Goal: Information Seeking & Learning: Learn about a topic

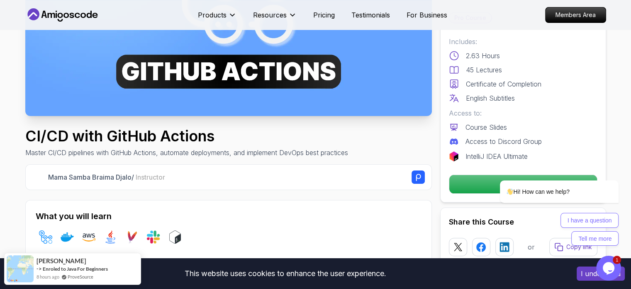
scroll to position [208, 0]
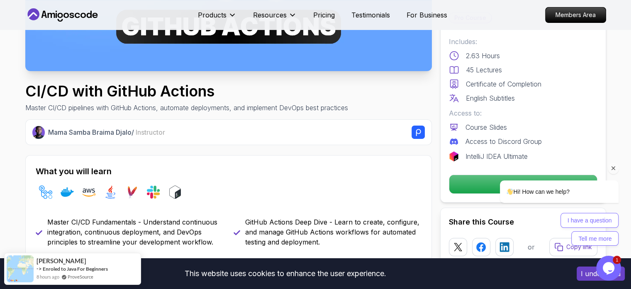
click at [613, 169] on icon "Chat attention grabber" at bounding box center [613, 167] width 7 height 7
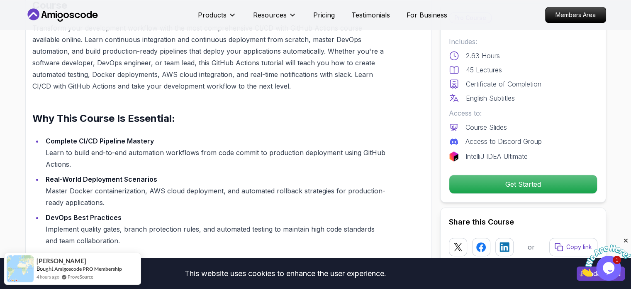
scroll to position [706, 0]
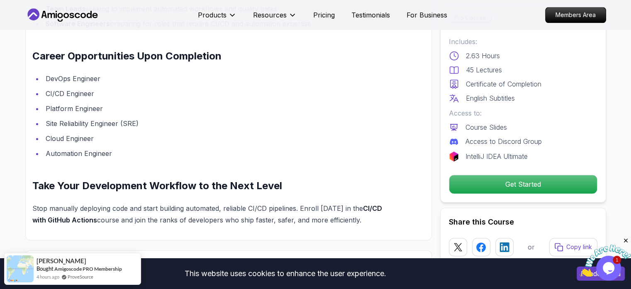
scroll to position [1121, 0]
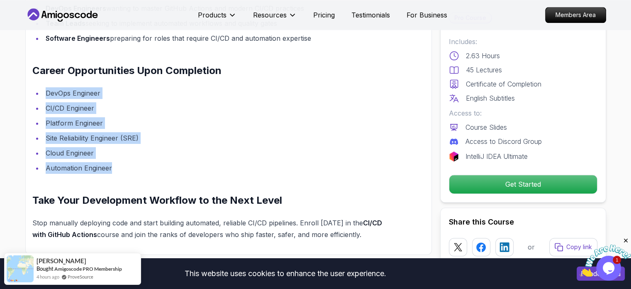
drag, startPoint x: 46, startPoint y: 89, endPoint x: 112, endPoint y: 167, distance: 101.9
click at [112, 167] on ul "DevOps Engineer CI/CD Engineer Platform Engineer Site Reliability Engineer (SRE…" at bounding box center [208, 130] width 353 height 86
click at [112, 167] on li "Automation Engineer" at bounding box center [214, 168] width 342 height 12
click at [113, 165] on li "Automation Engineer" at bounding box center [214, 168] width 342 height 12
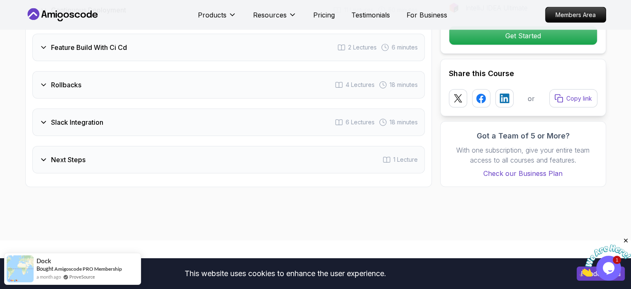
scroll to position [1577, 0]
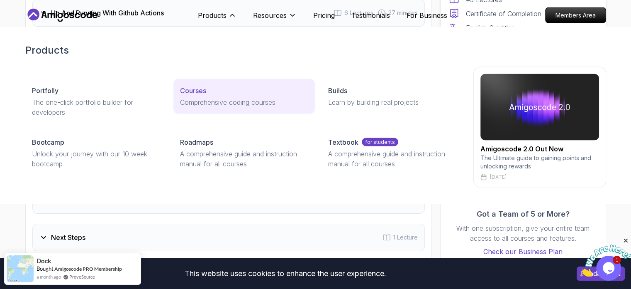
click at [201, 93] on p "Courses" at bounding box center [193, 90] width 26 height 10
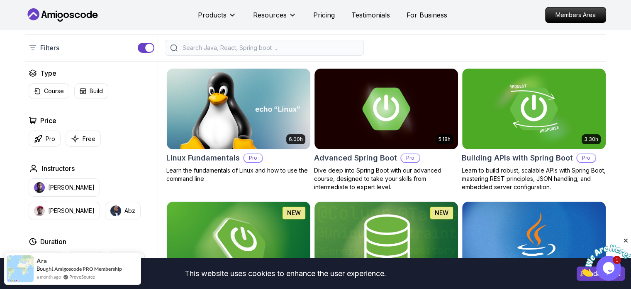
scroll to position [208, 0]
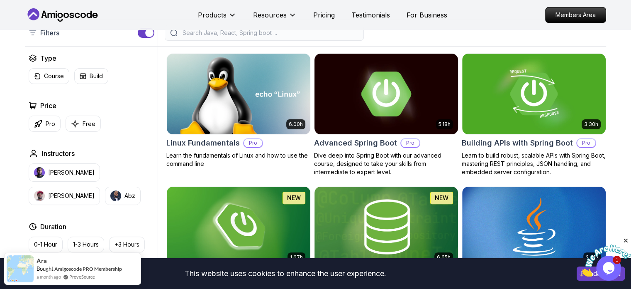
click at [376, 78] on img at bounding box center [386, 93] width 151 height 84
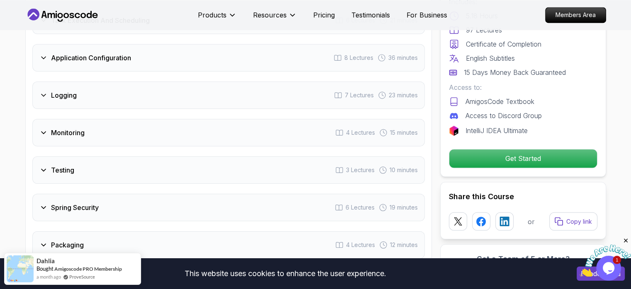
click at [94, 81] on div "Logging 7 Lectures 23 minutes" at bounding box center [228, 94] width 393 height 27
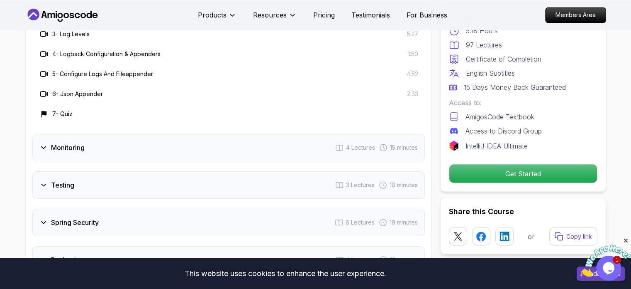
scroll to position [1518, 0]
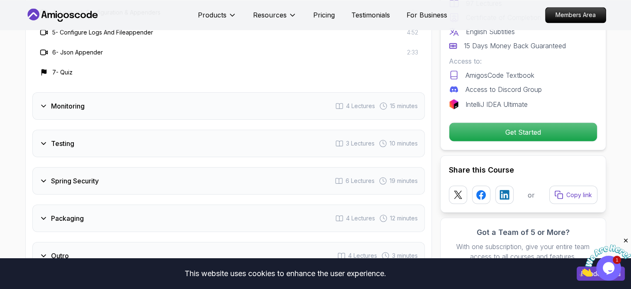
click at [94, 92] on div "Monitoring 4 Lectures 15 minutes" at bounding box center [228, 105] width 393 height 27
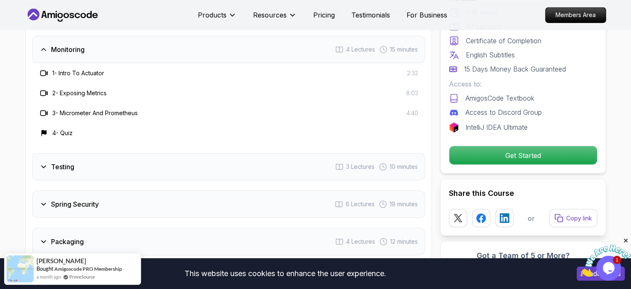
scroll to position [1352, 0]
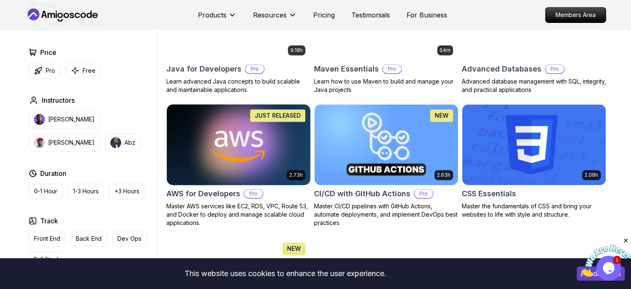
scroll to position [581, 0]
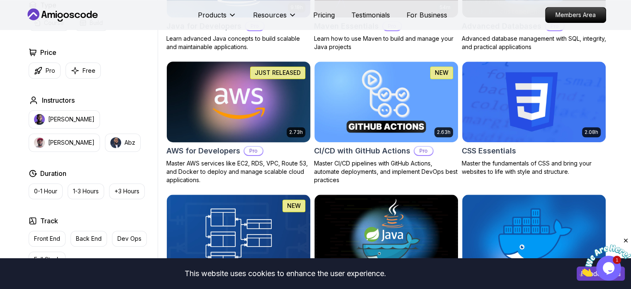
click at [231, 95] on img at bounding box center [238, 101] width 151 height 84
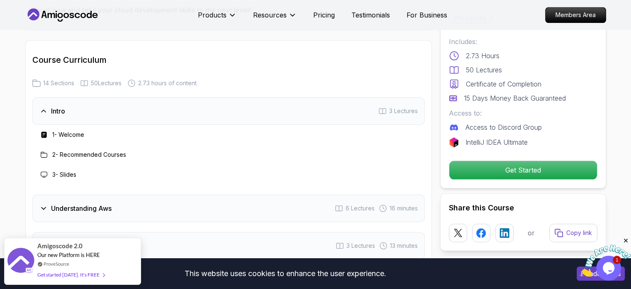
scroll to position [996, 0]
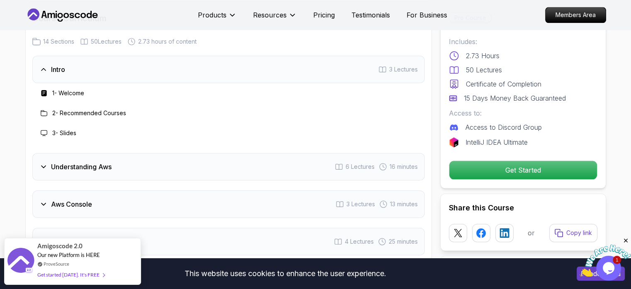
click at [220, 68] on div "Intro 3 Lectures" at bounding box center [228, 69] width 393 height 27
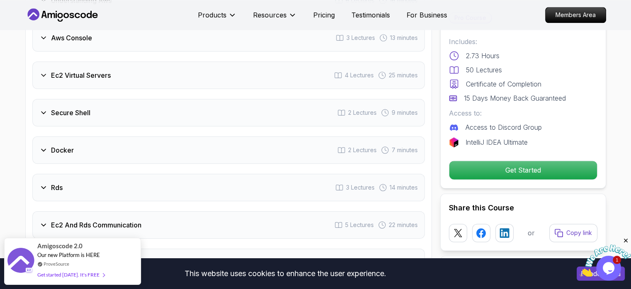
scroll to position [1121, 0]
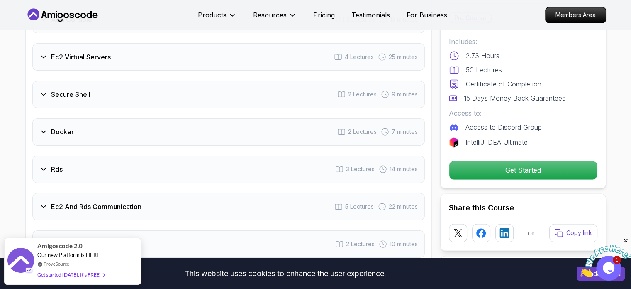
click at [210, 59] on div "Ec2 Virtual Servers 4 Lectures 25 minutes" at bounding box center [228, 56] width 393 height 27
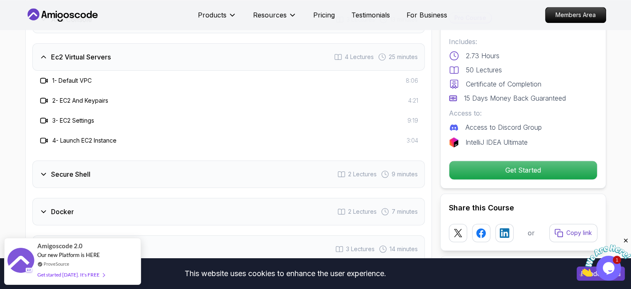
click at [209, 59] on div "Ec2 Virtual Servers 4 Lectures 25 minutes" at bounding box center [228, 56] width 393 height 27
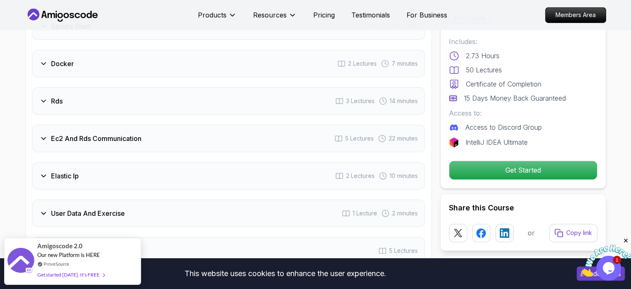
scroll to position [1204, 0]
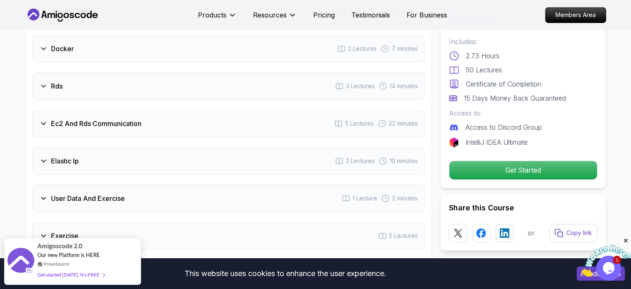
click at [229, 90] on div "Rds 3 Lectures 14 minutes" at bounding box center [228, 85] width 393 height 27
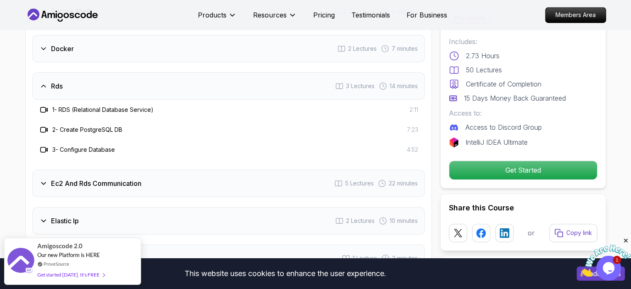
click at [229, 90] on div "Rds 3 Lectures 14 minutes" at bounding box center [228, 85] width 393 height 27
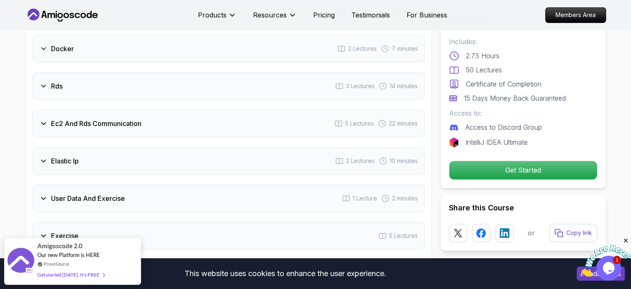
click at [214, 49] on div "Docker 2 Lectures 7 minutes" at bounding box center [228, 48] width 393 height 27
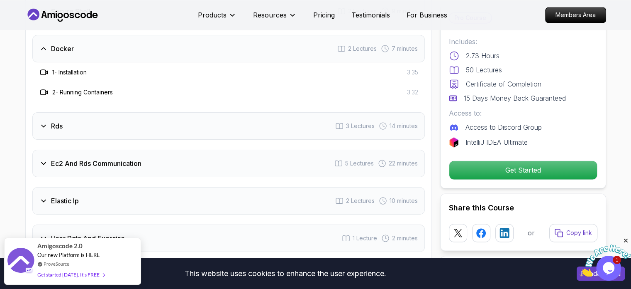
click at [214, 49] on div "Docker 2 Lectures 7 minutes" at bounding box center [228, 48] width 393 height 27
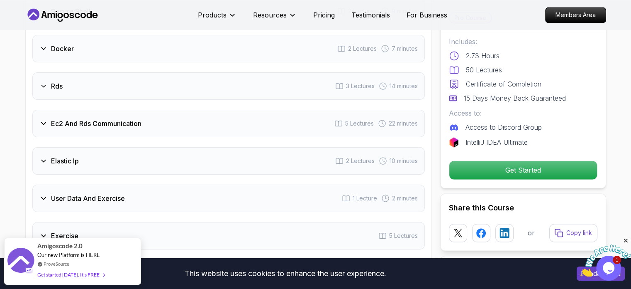
scroll to position [1245, 0]
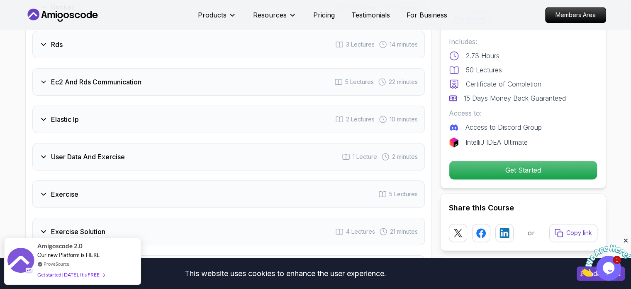
click at [214, 83] on div "Ec2 And Rds Communication 5 Lectures 22 minutes" at bounding box center [228, 81] width 393 height 27
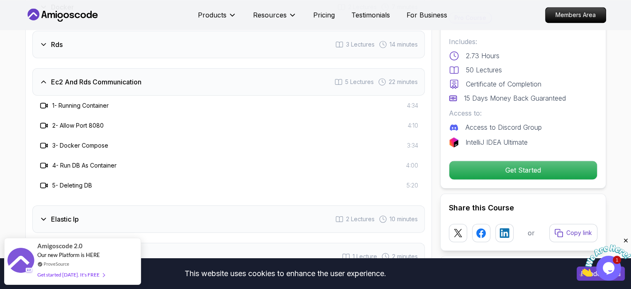
click at [214, 83] on div "Ec2 And Rds Communication 5 Lectures 22 minutes" at bounding box center [228, 81] width 393 height 27
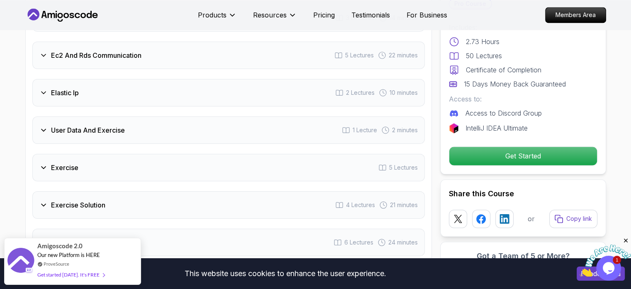
scroll to position [1287, 0]
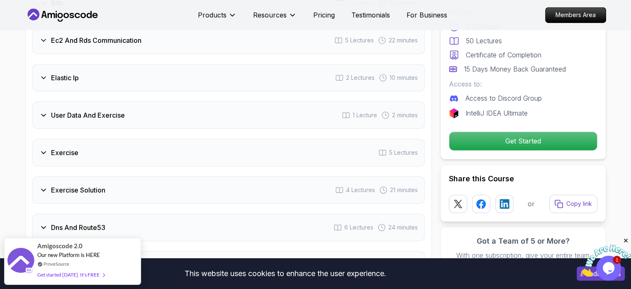
click at [210, 76] on div "Elastic Ip 2 Lectures 10 minutes" at bounding box center [228, 77] width 393 height 27
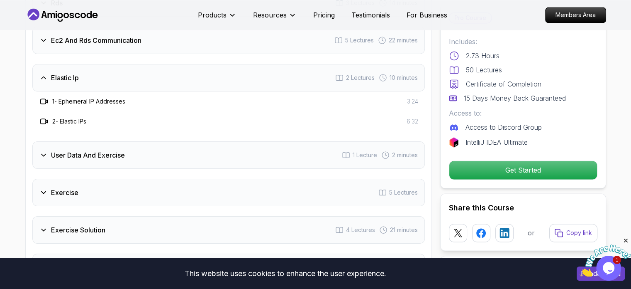
click at [210, 76] on div "Elastic Ip 2 Lectures 10 minutes" at bounding box center [228, 77] width 393 height 27
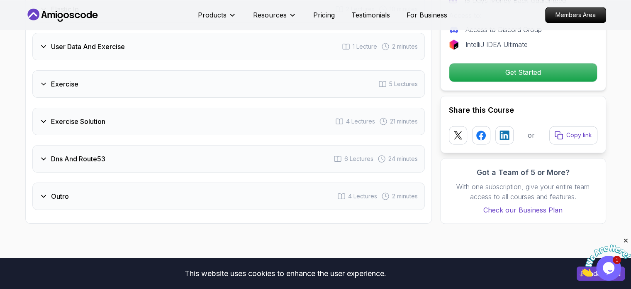
scroll to position [1370, 0]
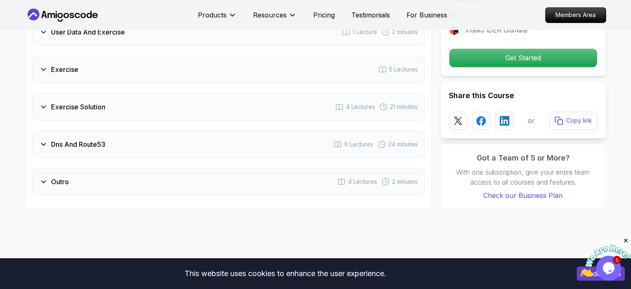
click at [205, 68] on div "Exercise 5 Lectures" at bounding box center [228, 69] width 393 height 27
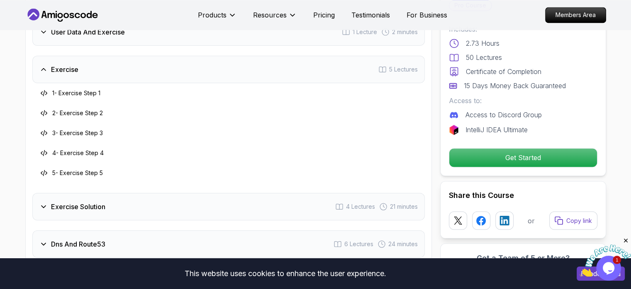
click at [205, 68] on div "Exercise 5 Lectures" at bounding box center [228, 69] width 393 height 27
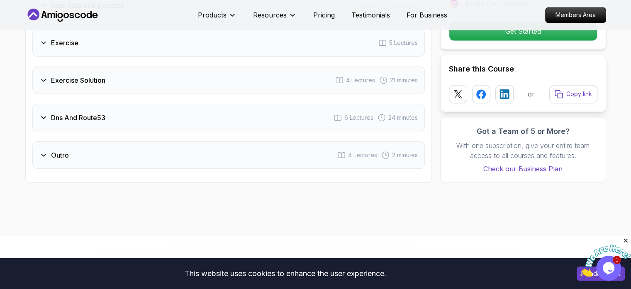
scroll to position [1411, 0]
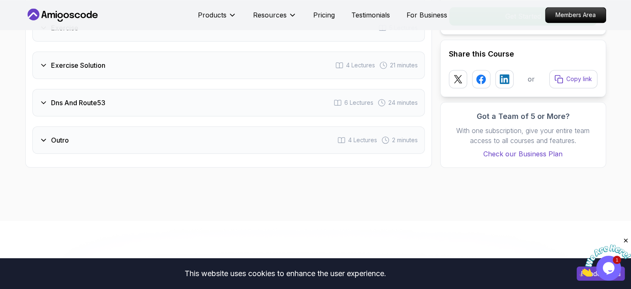
click at [219, 94] on div "Dns And Route53 6 Lectures 24 minutes" at bounding box center [228, 102] width 393 height 27
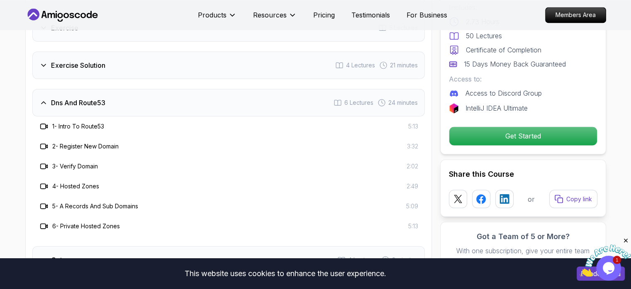
click at [219, 94] on div "Dns And Route53 6 Lectures 24 minutes" at bounding box center [228, 102] width 393 height 27
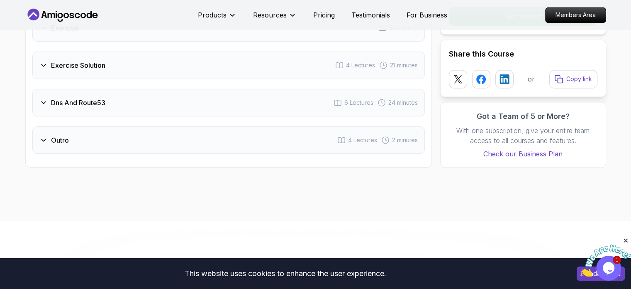
click at [218, 93] on div "Dns And Route53 6 Lectures 24 minutes" at bounding box center [228, 102] width 393 height 27
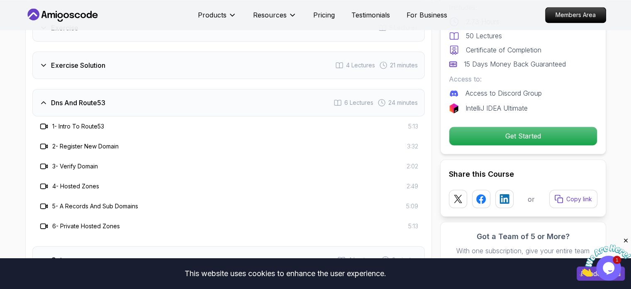
click at [218, 93] on div "Dns And Route53 6 Lectures 24 minutes" at bounding box center [228, 102] width 393 height 27
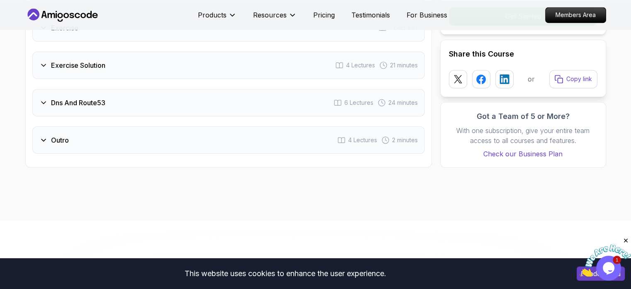
drag, startPoint x: 218, startPoint y: 93, endPoint x: 218, endPoint y: 89, distance: 4.2
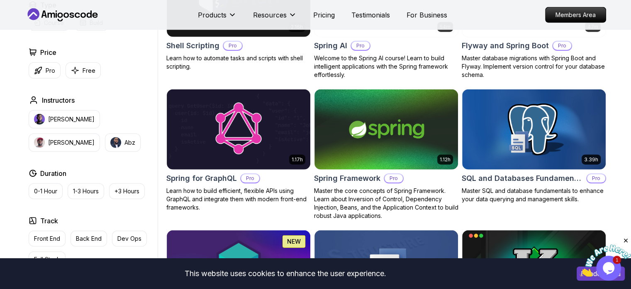
scroll to position [2037, 0]
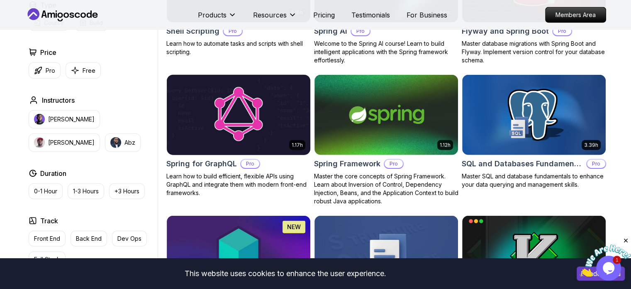
click at [259, 119] on img at bounding box center [238, 115] width 151 height 84
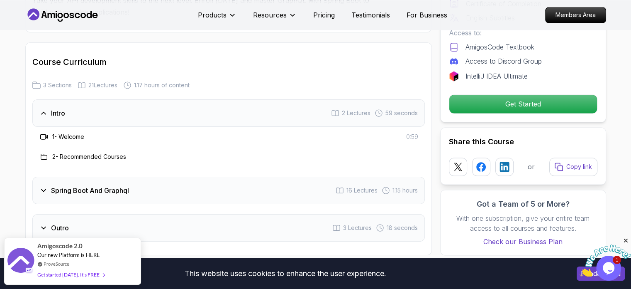
scroll to position [1162, 0]
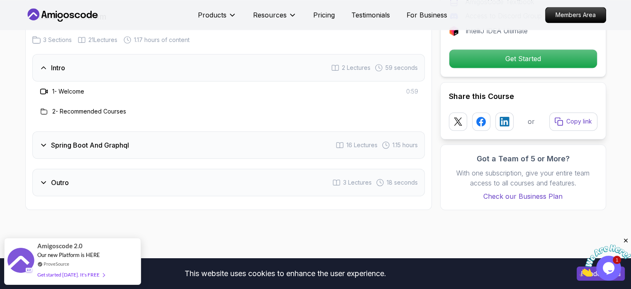
click at [115, 60] on div "Intro 2 Lectures 59 seconds" at bounding box center [228, 67] width 393 height 27
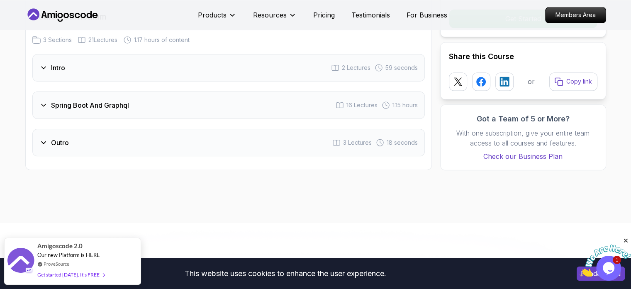
click at [120, 100] on h3 "Spring Boot And Graphql" at bounding box center [90, 105] width 78 height 10
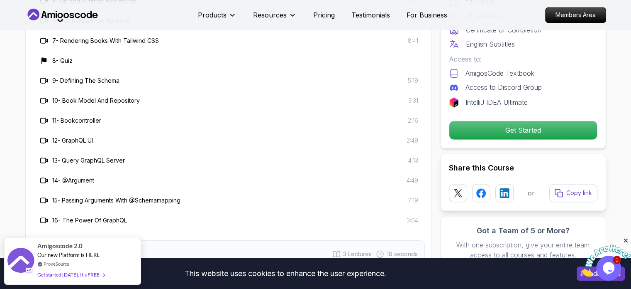
scroll to position [1411, 0]
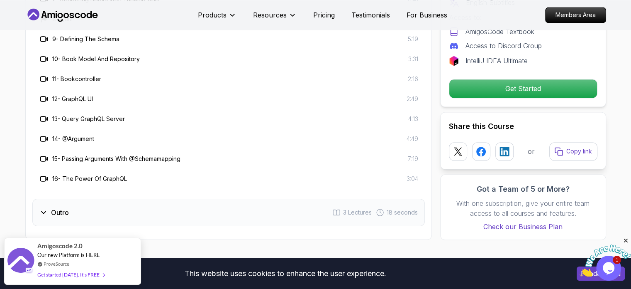
click at [181, 204] on div "Outro 3 Lectures 18 seconds" at bounding box center [228, 211] width 393 height 27
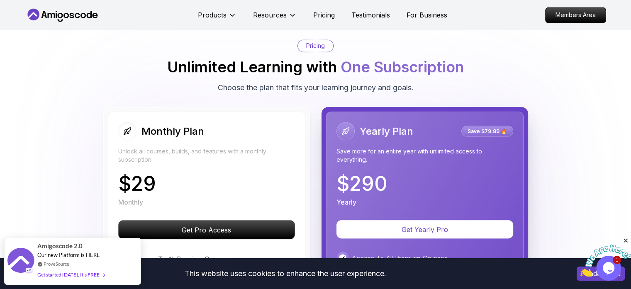
scroll to position [1494, 0]
